Goal: Find specific page/section: Find specific page/section

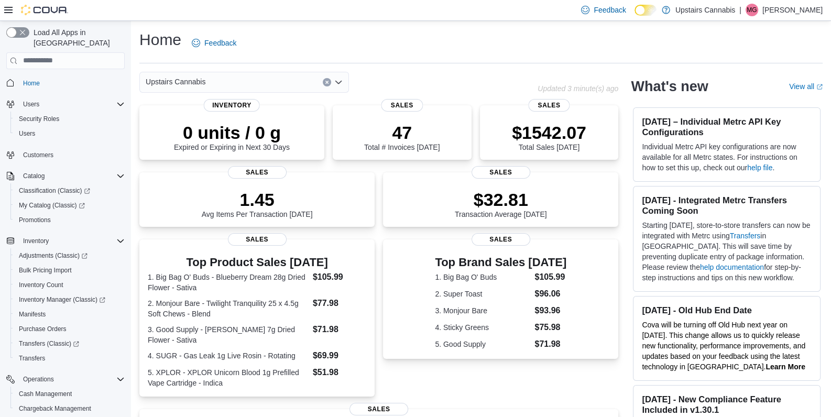
click at [419, 51] on div "Home Feedback" at bounding box center [480, 42] width 683 height 27
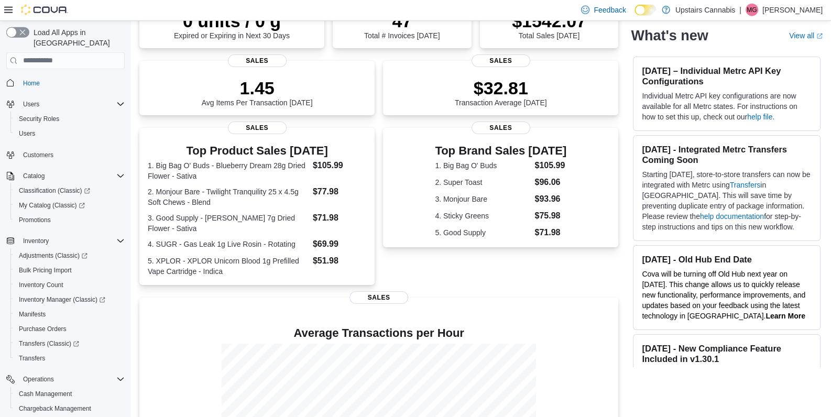
scroll to position [214, 0]
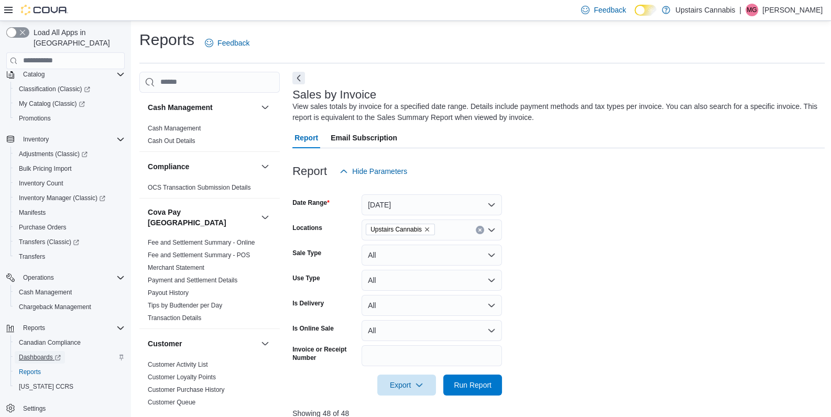
click at [29, 353] on span "Dashboards" at bounding box center [40, 357] width 42 height 8
